Goal: Task Accomplishment & Management: Manage account settings

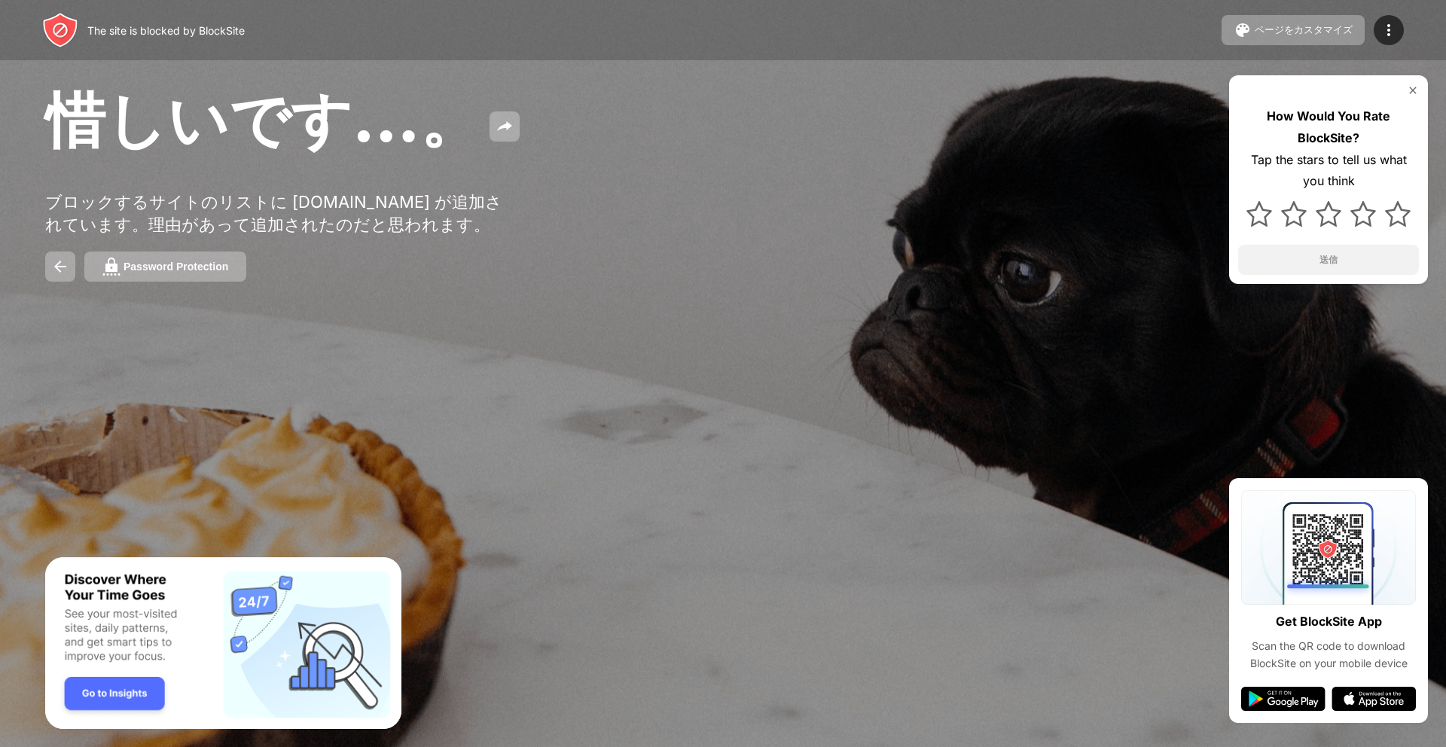
click at [1414, 89] on img at bounding box center [1413, 90] width 12 height 12
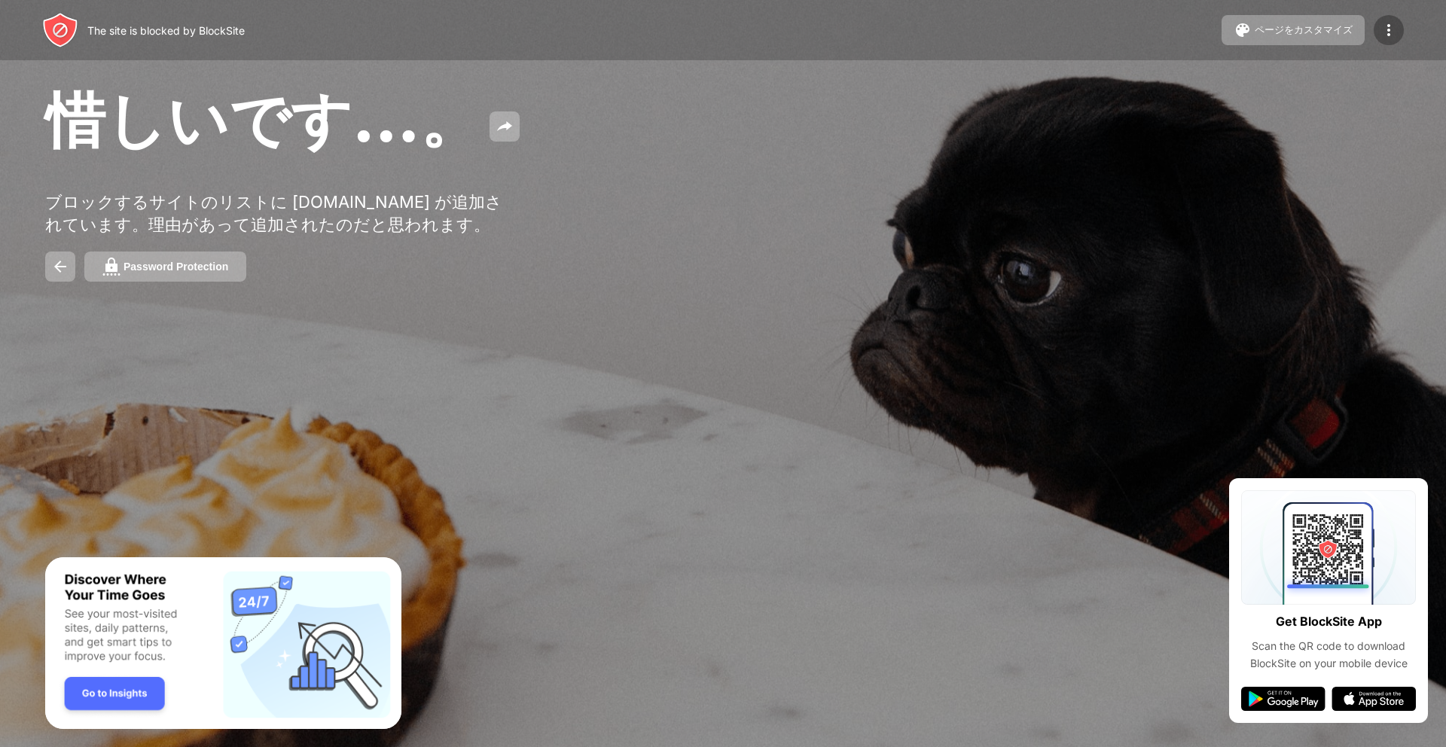
click at [1380, 29] on img at bounding box center [1389, 30] width 18 height 18
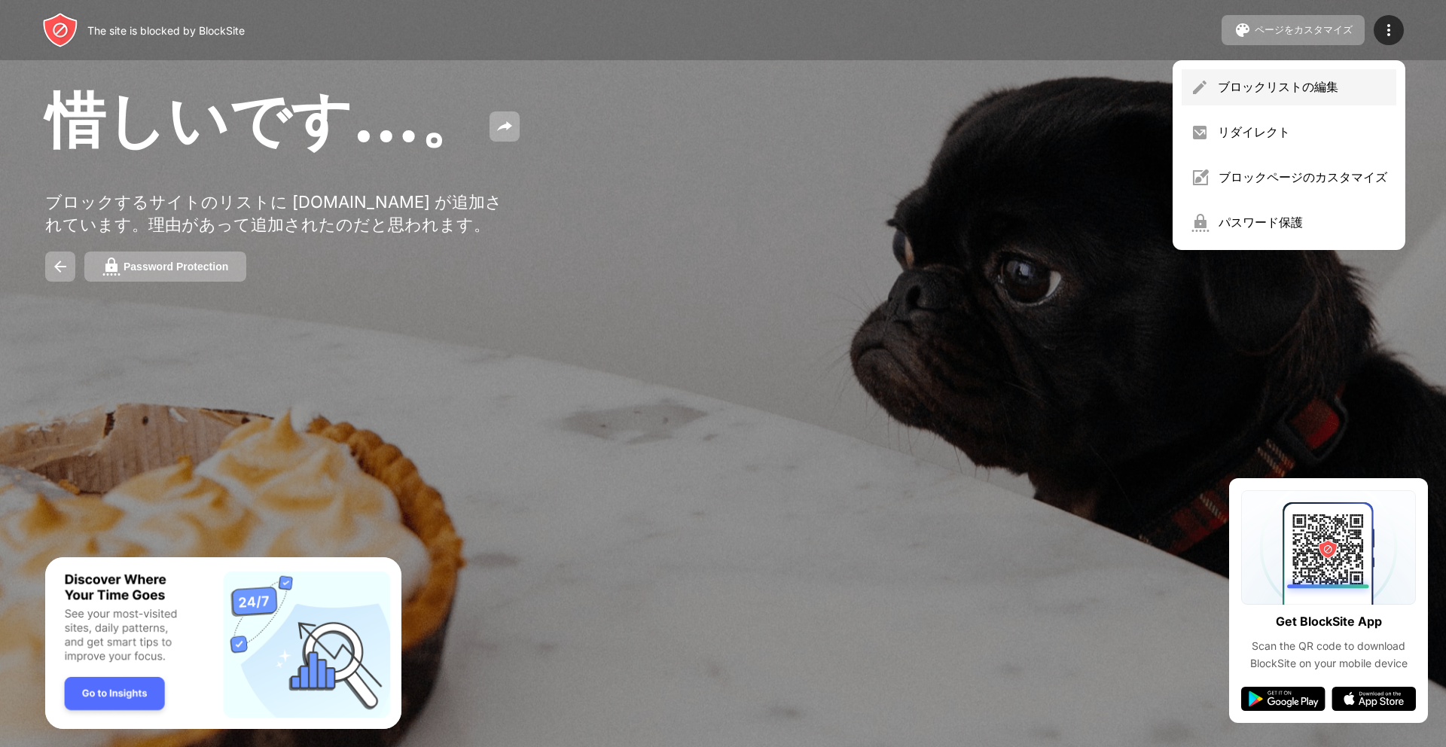
click at [1348, 81] on div "ブロックリストの編集" at bounding box center [1302, 87] width 169 height 17
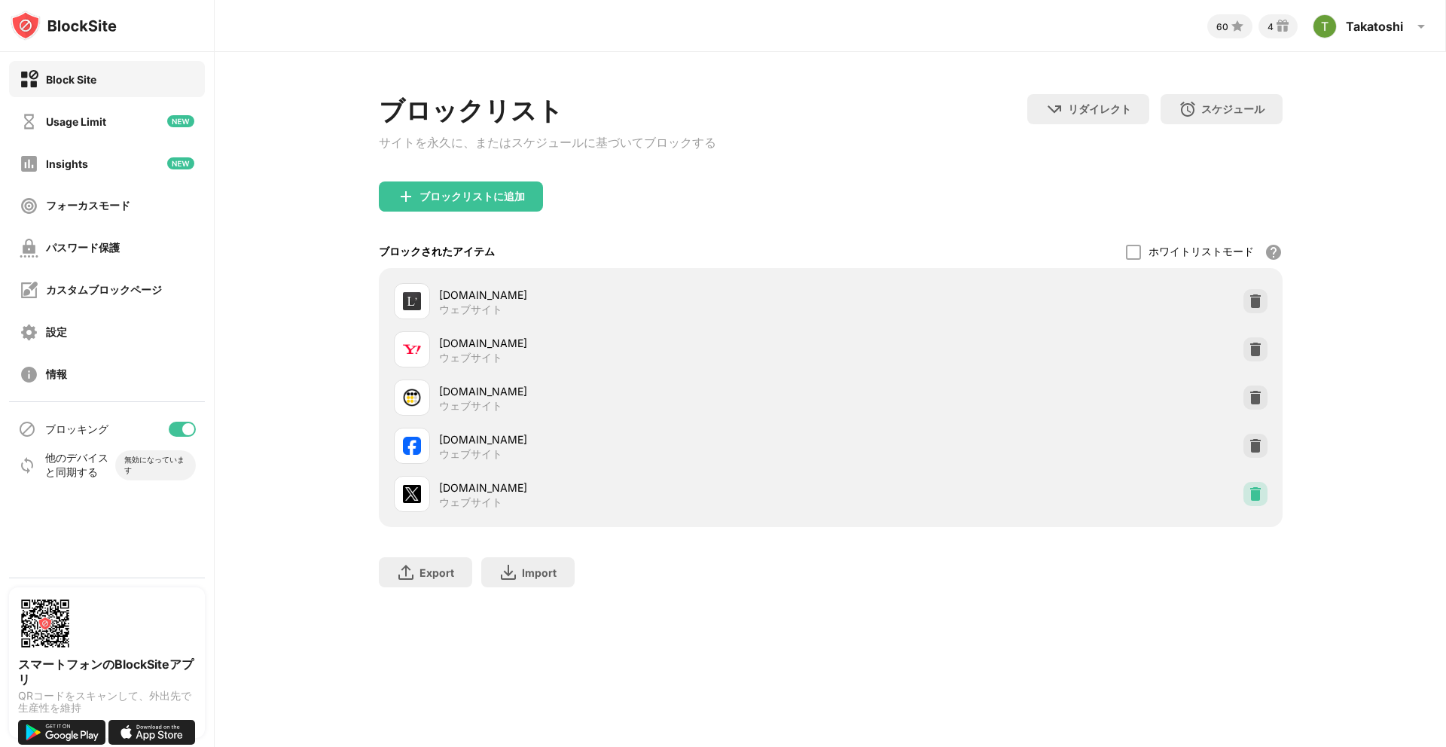
click at [1261, 502] on img at bounding box center [1255, 493] width 15 height 15
